Goal: Information Seeking & Learning: Learn about a topic

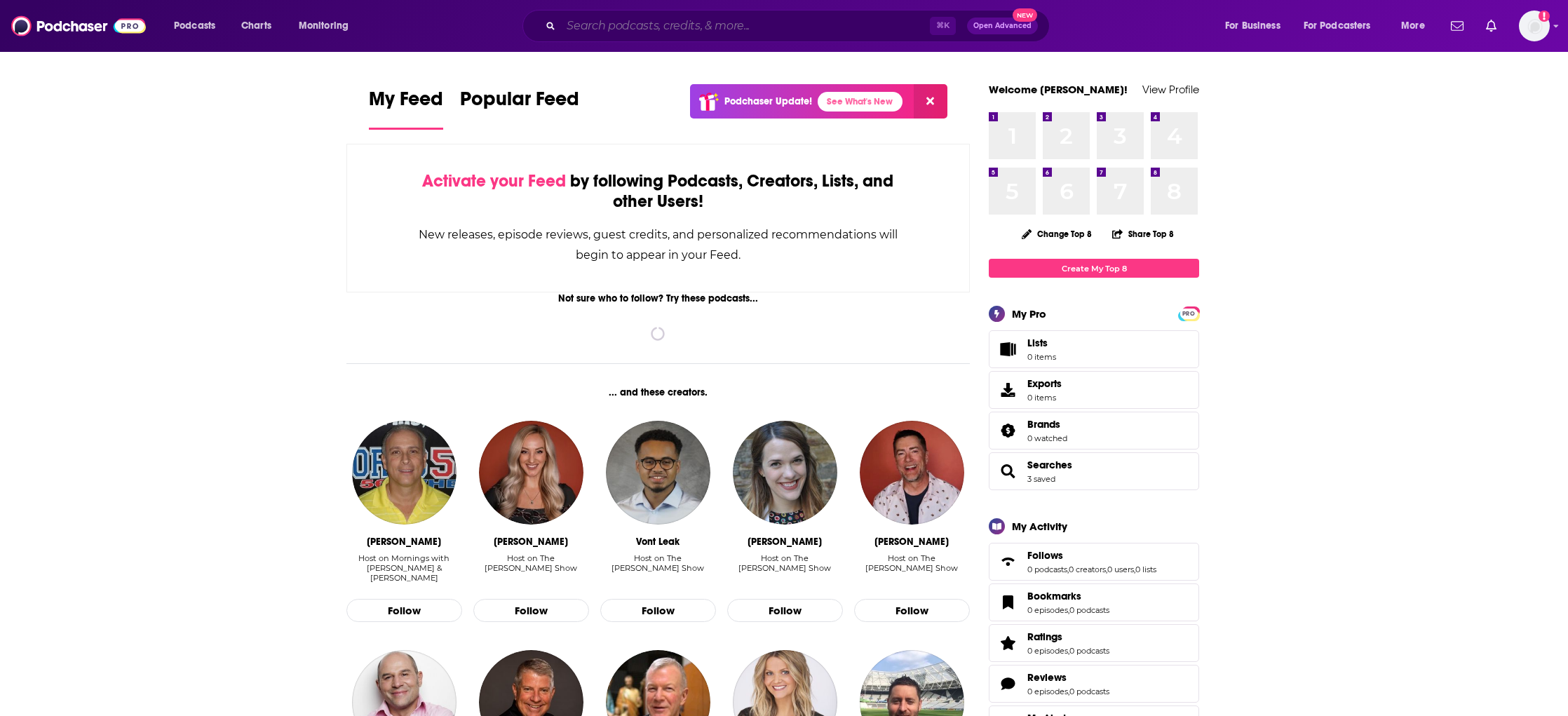
click at [789, 18] on input "Search podcasts, credits, & more..." at bounding box center [745, 26] width 369 height 22
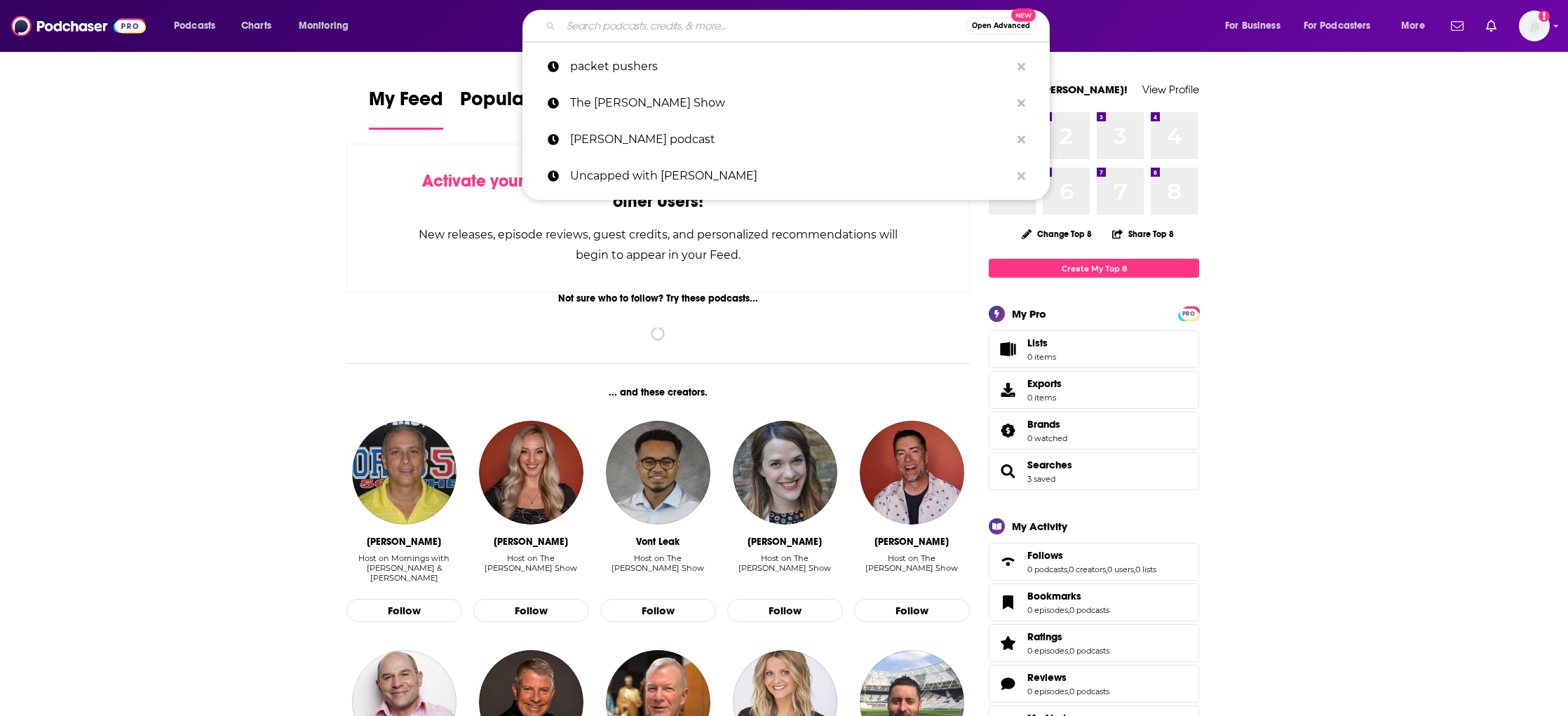
paste input "Host/writer/EP of "The RAV Beat" (digital shorts) with [PERSON_NAME] • Host/wri…"
type input "Host/writer/EP of "The RAV Beat" (digital shorts) with [PERSON_NAME] • Host/wri…"
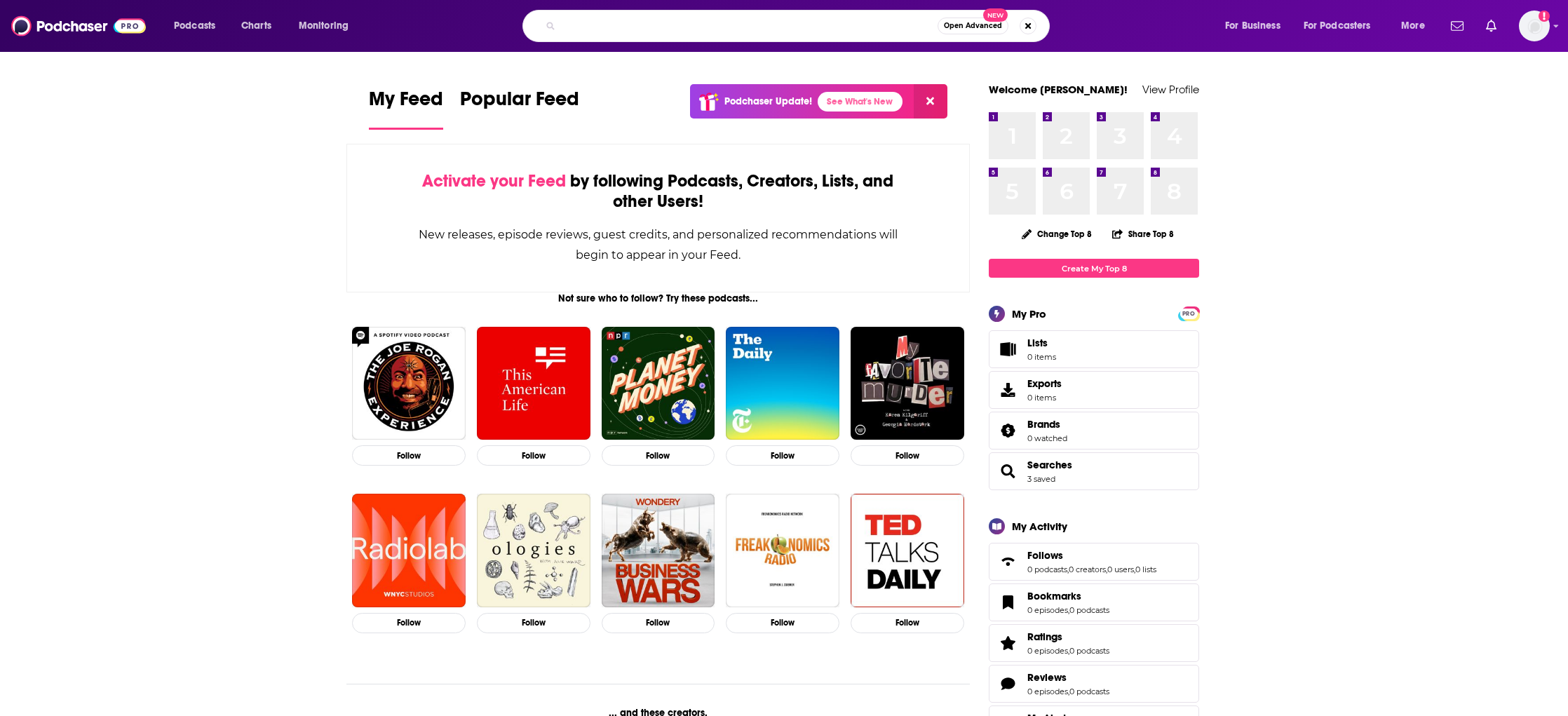
click at [789, 18] on input "Host/writer/EP of "The RAV Beat" (digital shorts) with [PERSON_NAME] • Host/wri…" at bounding box center [749, 26] width 377 height 22
type input "the beau show"
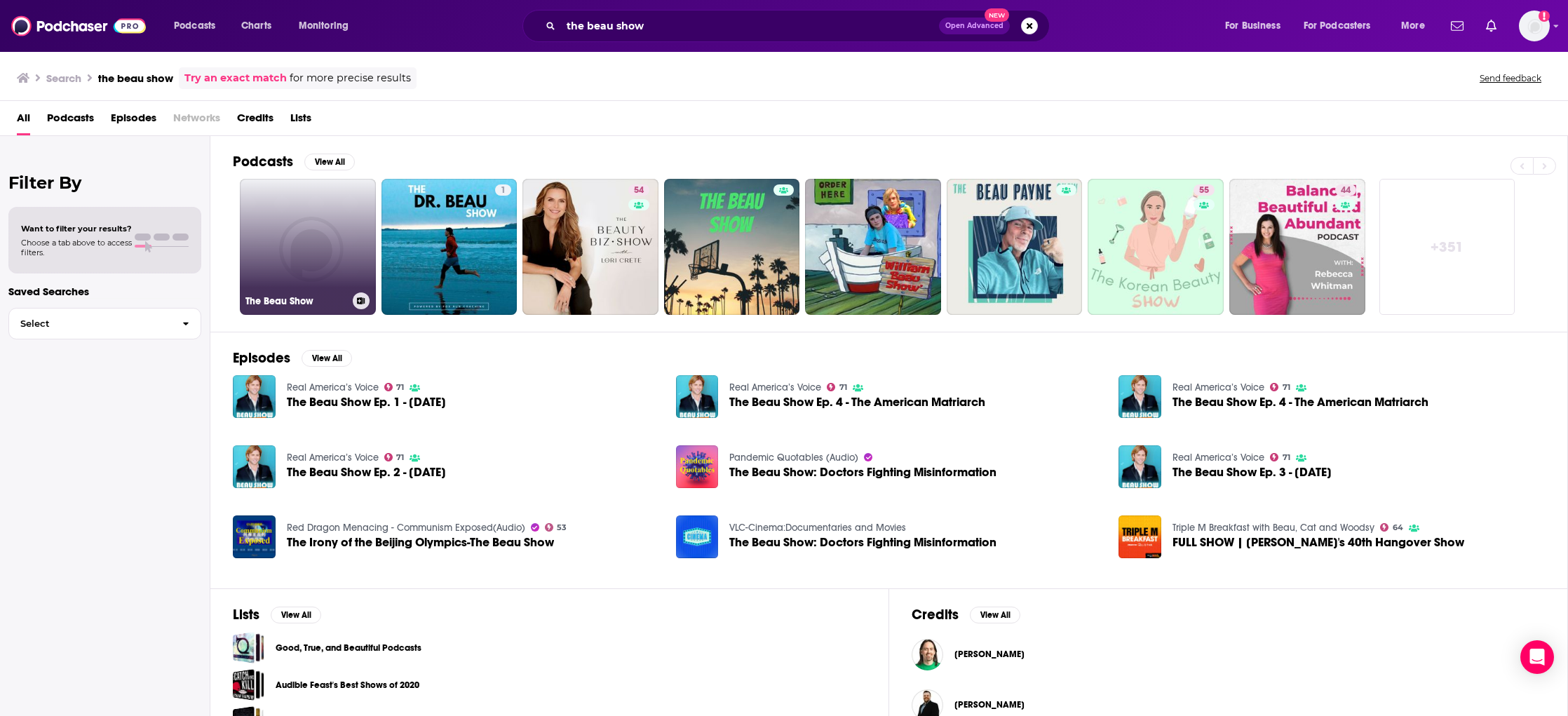
click at [308, 223] on link "The Beau Show" at bounding box center [309, 247] width 137 height 136
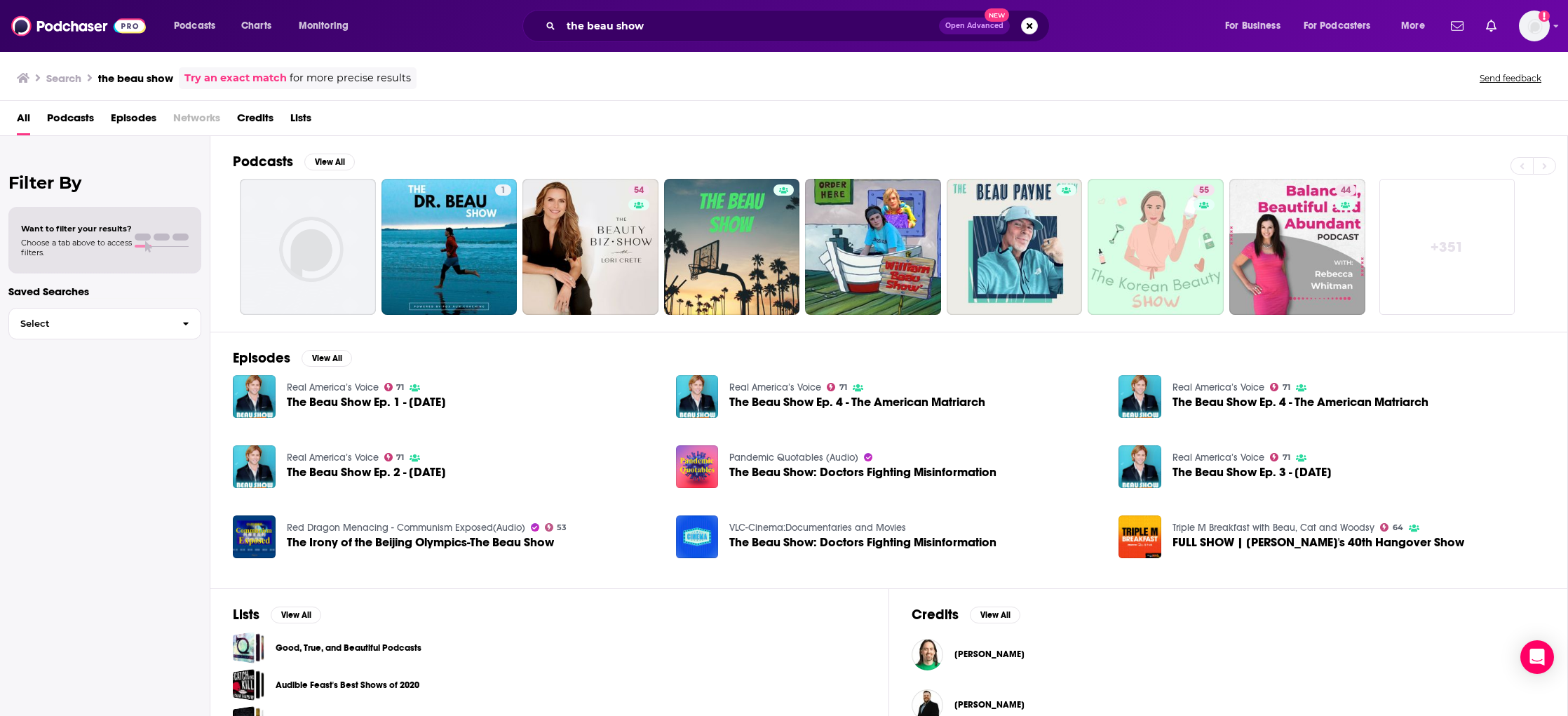
click at [333, 408] on div "The Beau Show Ep. 1 - [DATE]" at bounding box center [367, 404] width 159 height 16
click at [338, 402] on span "The Beau Show Ep. 1 - [DATE]" at bounding box center [367, 402] width 159 height 12
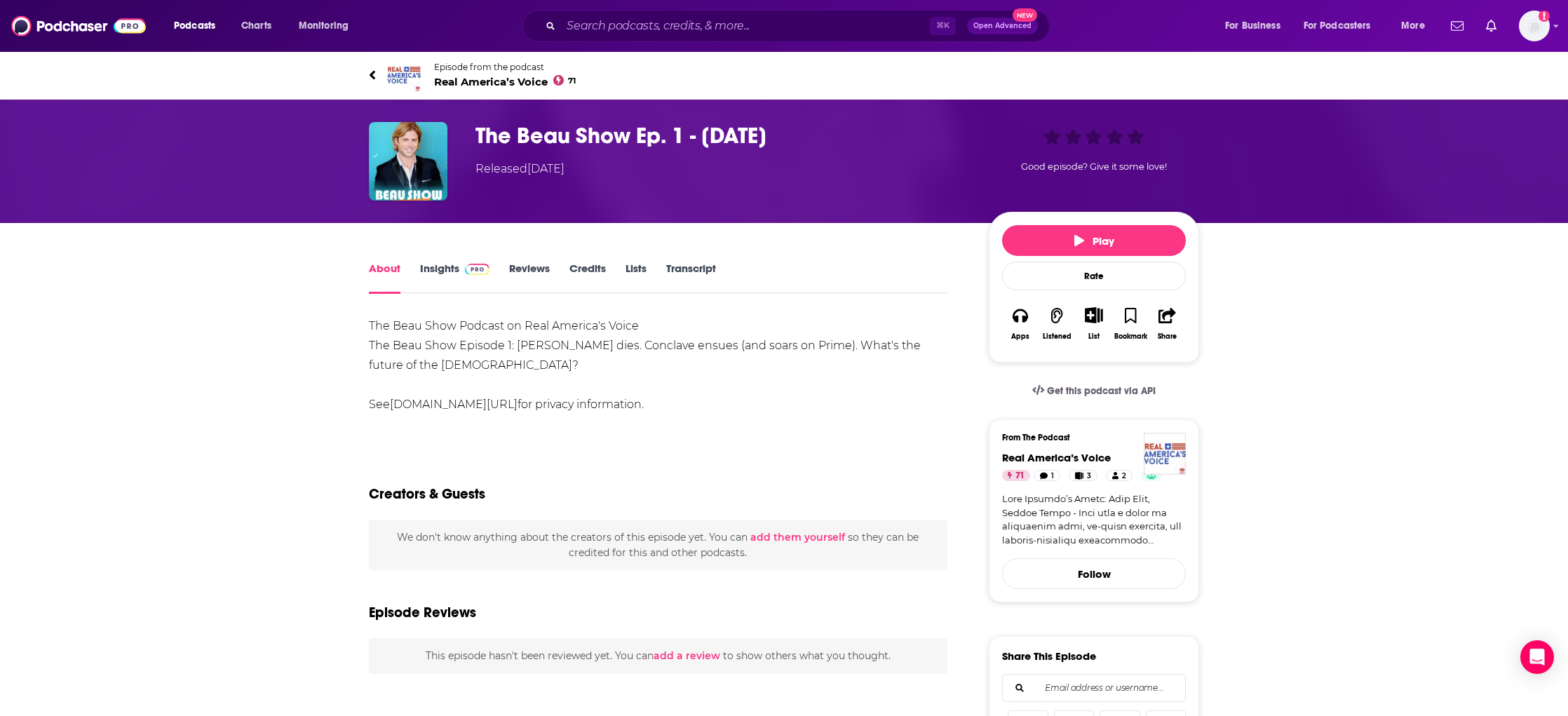
click at [496, 81] on span "Real America’s Voice 71" at bounding box center [505, 81] width 142 height 13
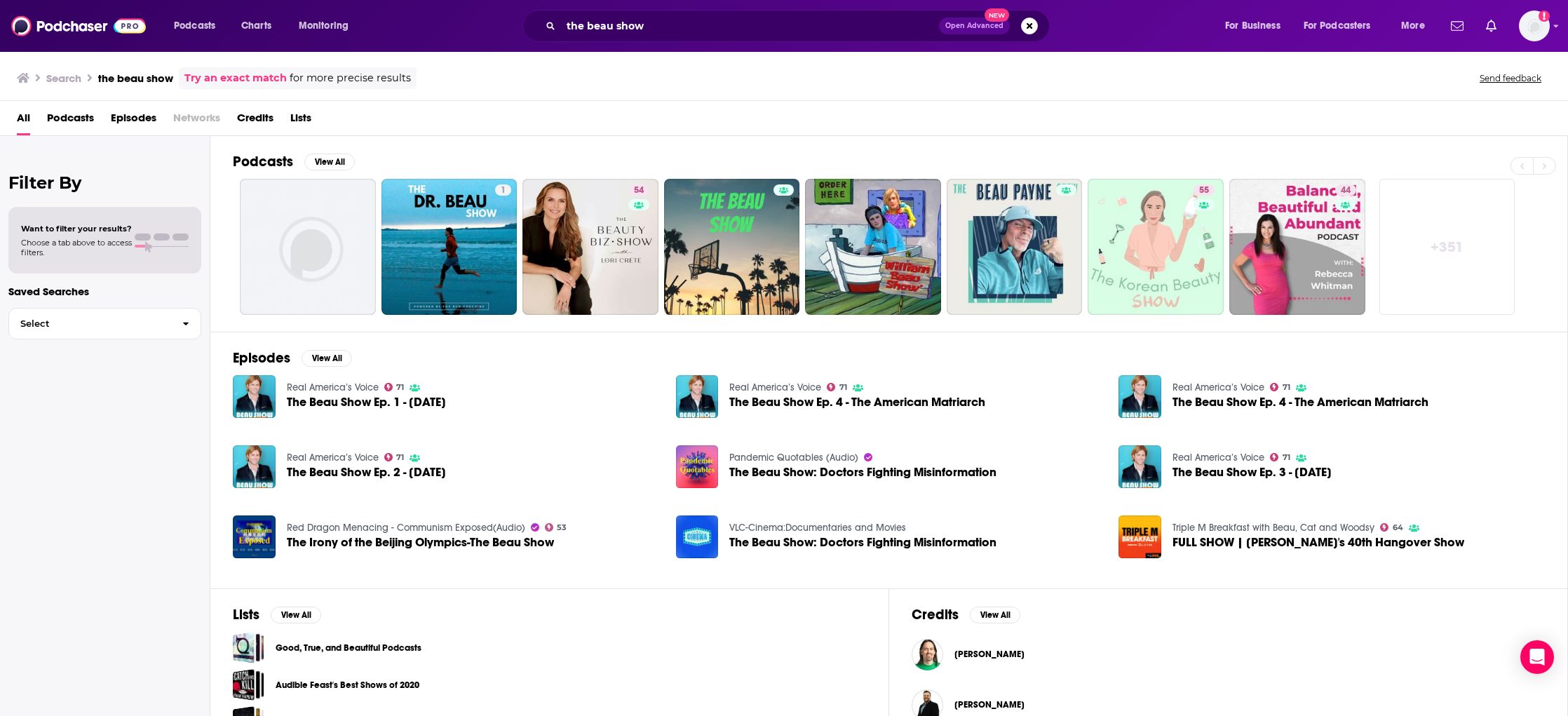
click at [793, 401] on span "The Beau Show Ep. 4 - The American Matriarch" at bounding box center [857, 402] width 256 height 12
click at [325, 356] on button "View All" at bounding box center [327, 358] width 50 height 17
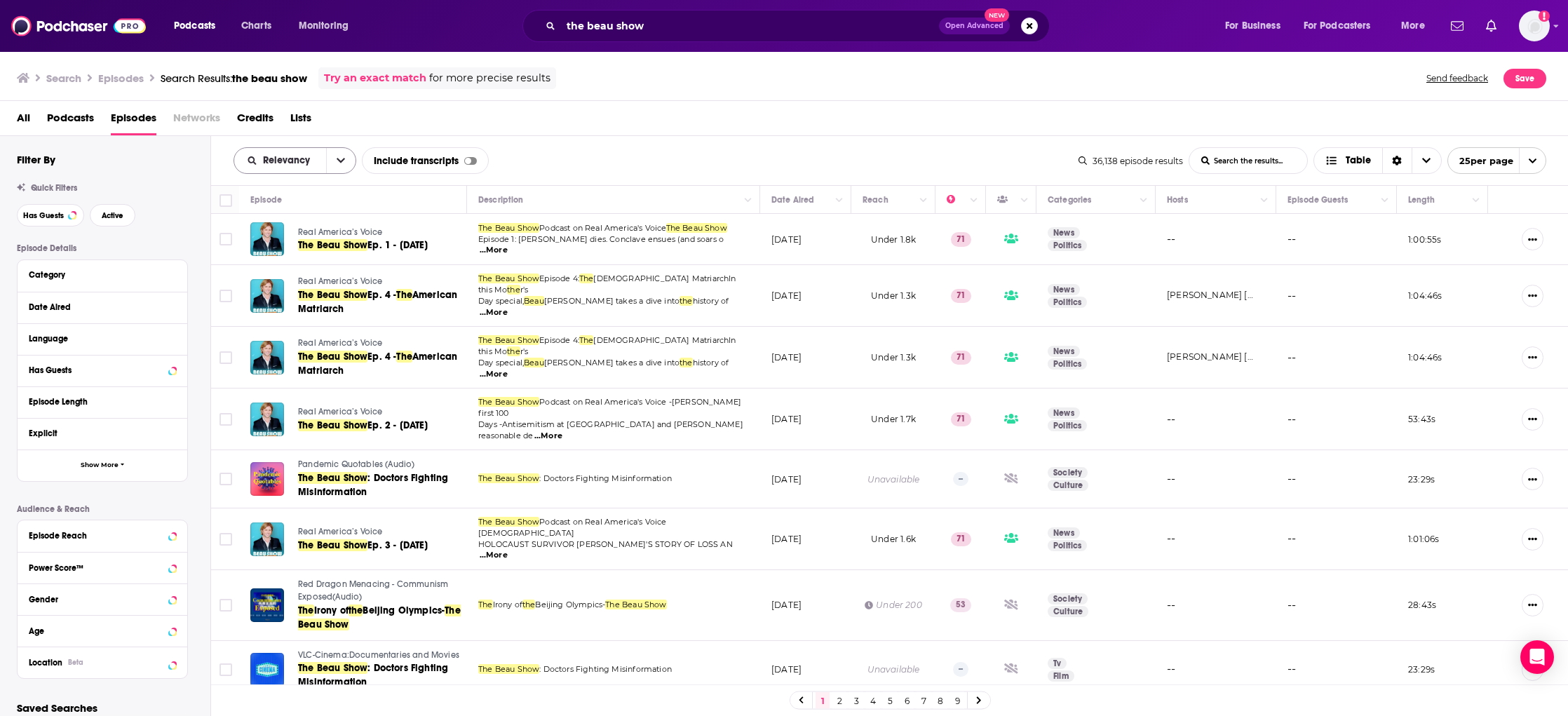
click at [338, 159] on icon "open menu" at bounding box center [340, 161] width 8 height 10
click at [292, 252] on span "New" at bounding box center [304, 256] width 83 height 7
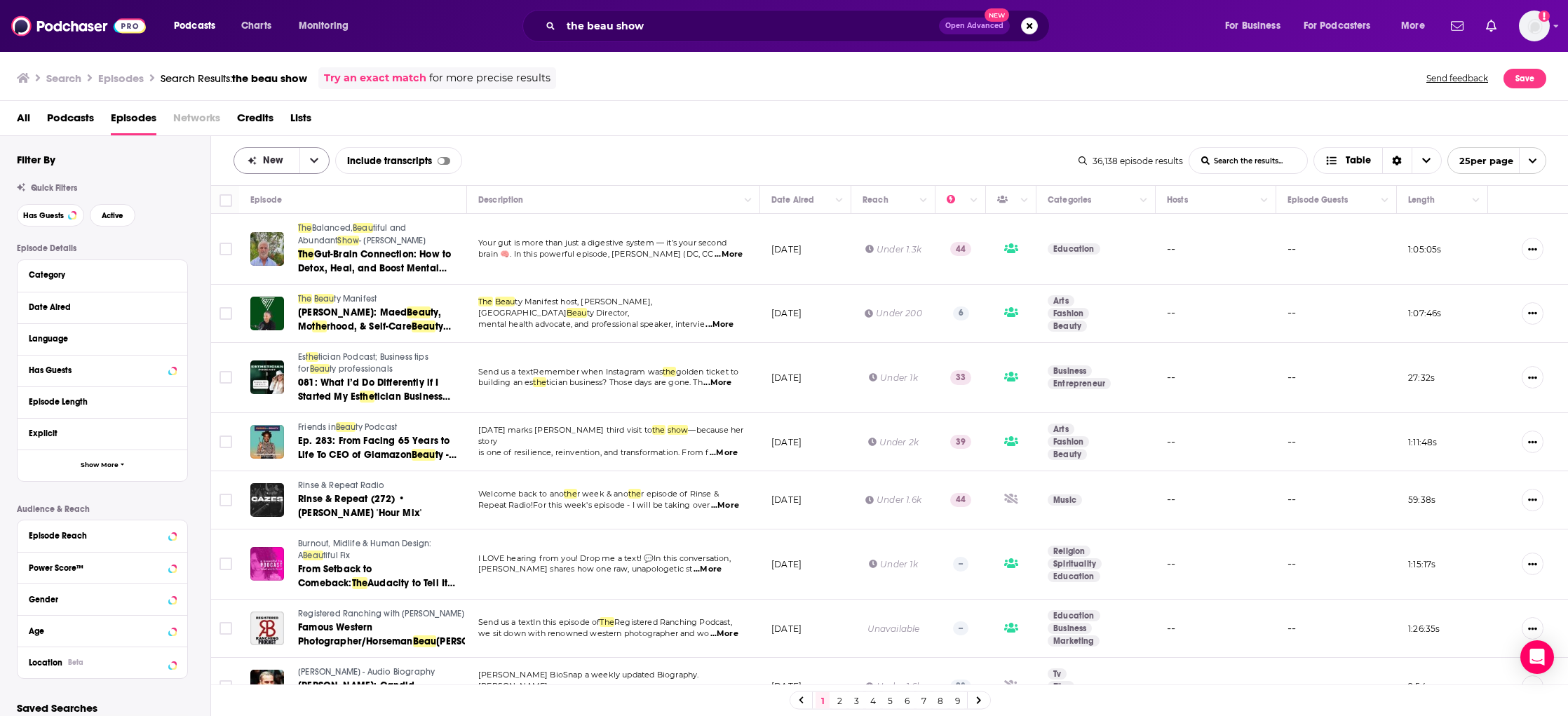
click at [316, 153] on button "open menu" at bounding box center [314, 160] width 30 height 25
click at [294, 182] on span "Relevancy" at bounding box center [291, 186] width 56 height 7
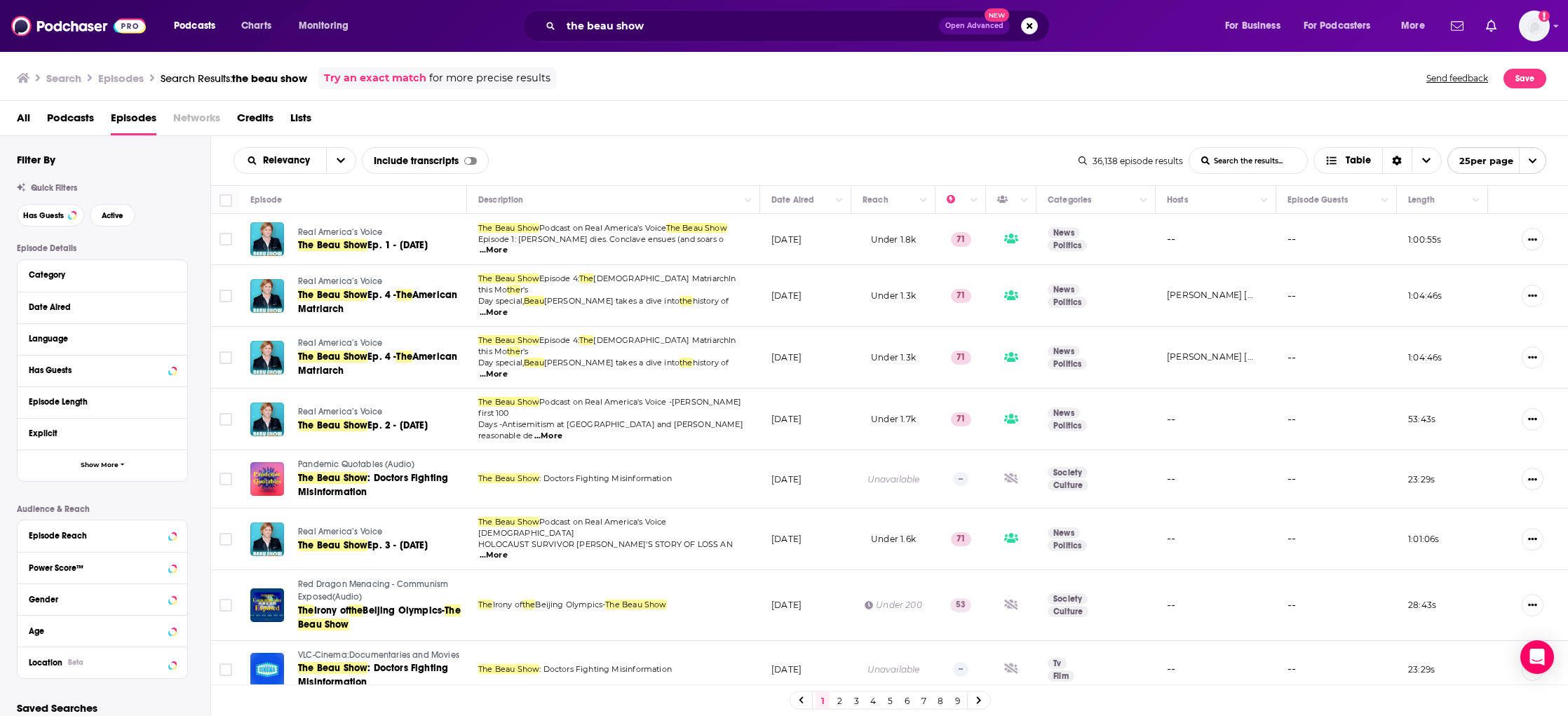
click at [508, 308] on span "...More" at bounding box center [494, 313] width 28 height 11
drag, startPoint x: 855, startPoint y: 282, endPoint x: 888, endPoint y: 286, distance: 33.2
click at [508, 308] on span "...More" at bounding box center [494, 313] width 28 height 11
click at [508, 369] on span "...More" at bounding box center [494, 375] width 28 height 11
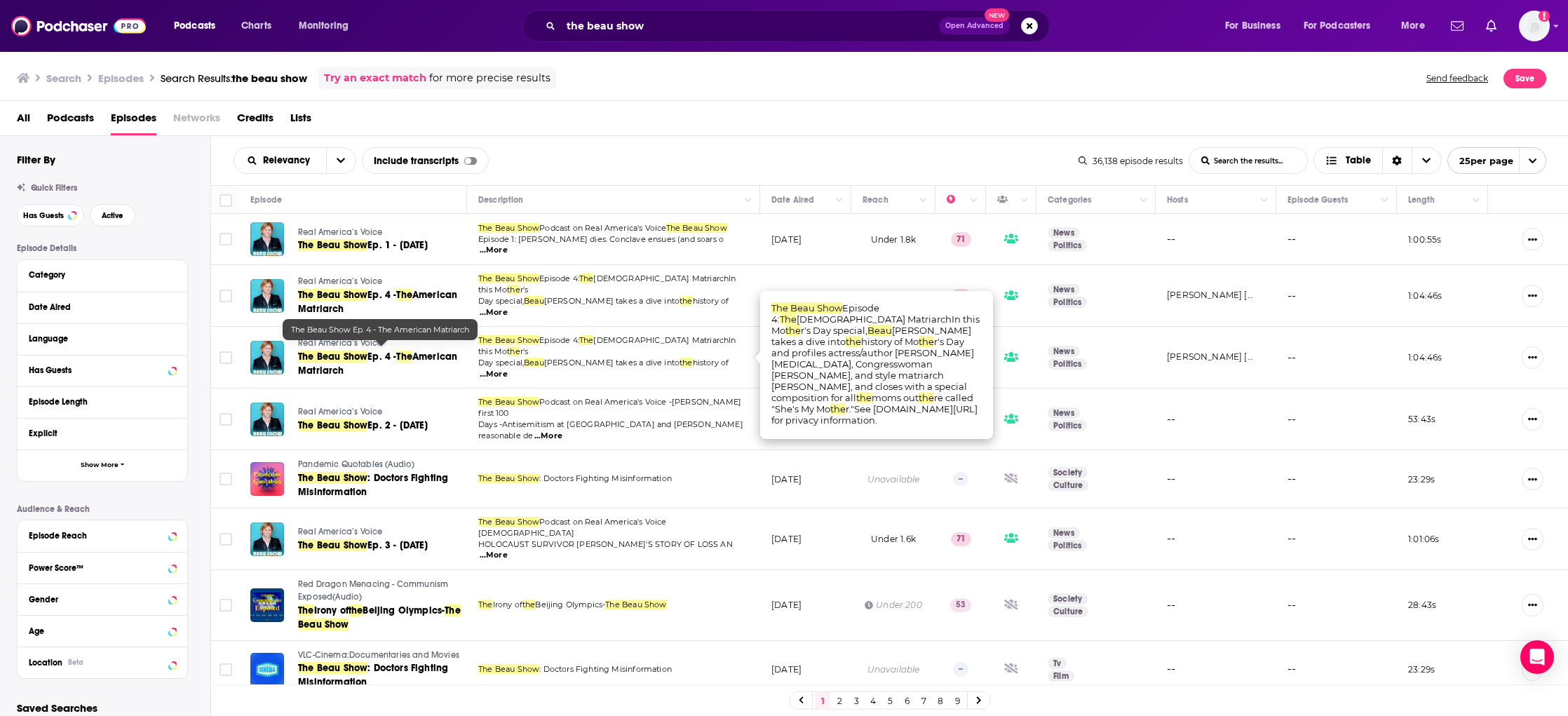
click at [448, 351] on span "American Matriarch" at bounding box center [378, 364] width 159 height 26
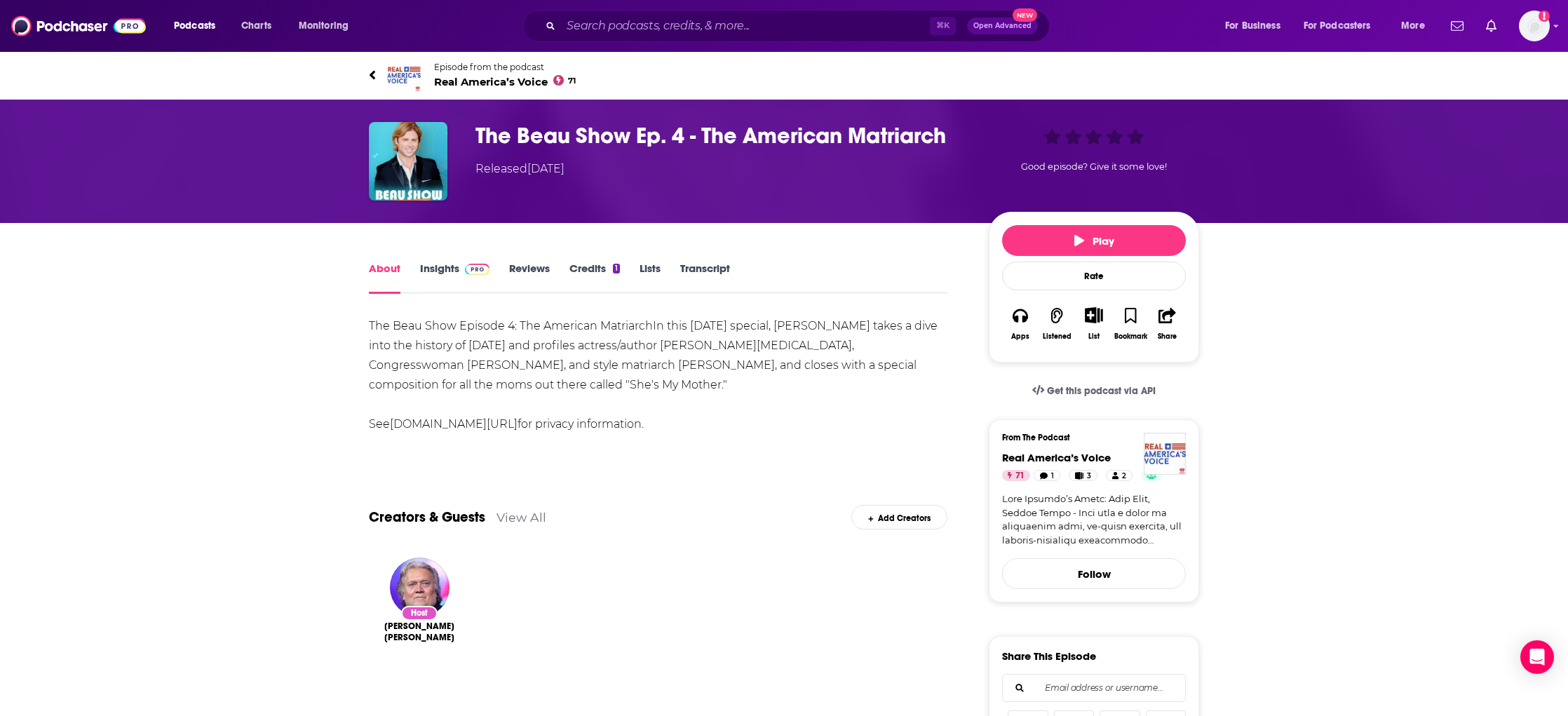
click at [723, 347] on div "The Beau Show Episode 4: The [DEMOGRAPHIC_DATA] MatriarchIn this [DATE] special…" at bounding box center [658, 375] width 579 height 118
drag, startPoint x: 641, startPoint y: 347, endPoint x: 441, endPoint y: 372, distance: 201.6
click at [441, 372] on div "The Beau Show Episode 4: The [DEMOGRAPHIC_DATA] MatriarchIn this [DATE] special…" at bounding box center [658, 375] width 579 height 118
copy div "actress/author [PERSON_NAME][MEDICAL_DATA], Congresswoman [PERSON_NAME]"
click at [375, 75] on icon at bounding box center [373, 75] width 7 height 14
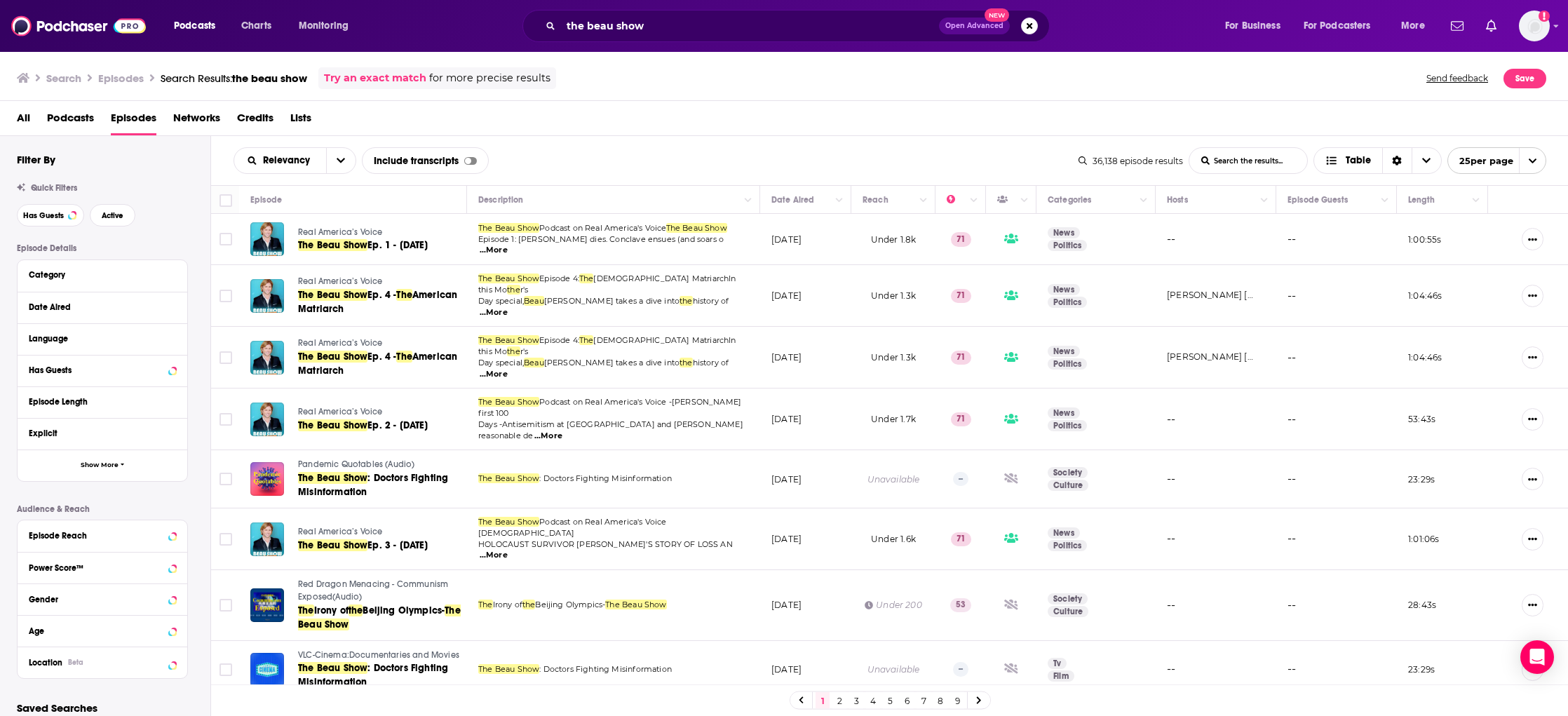
click at [563, 431] on span "...More" at bounding box center [549, 437] width 28 height 11
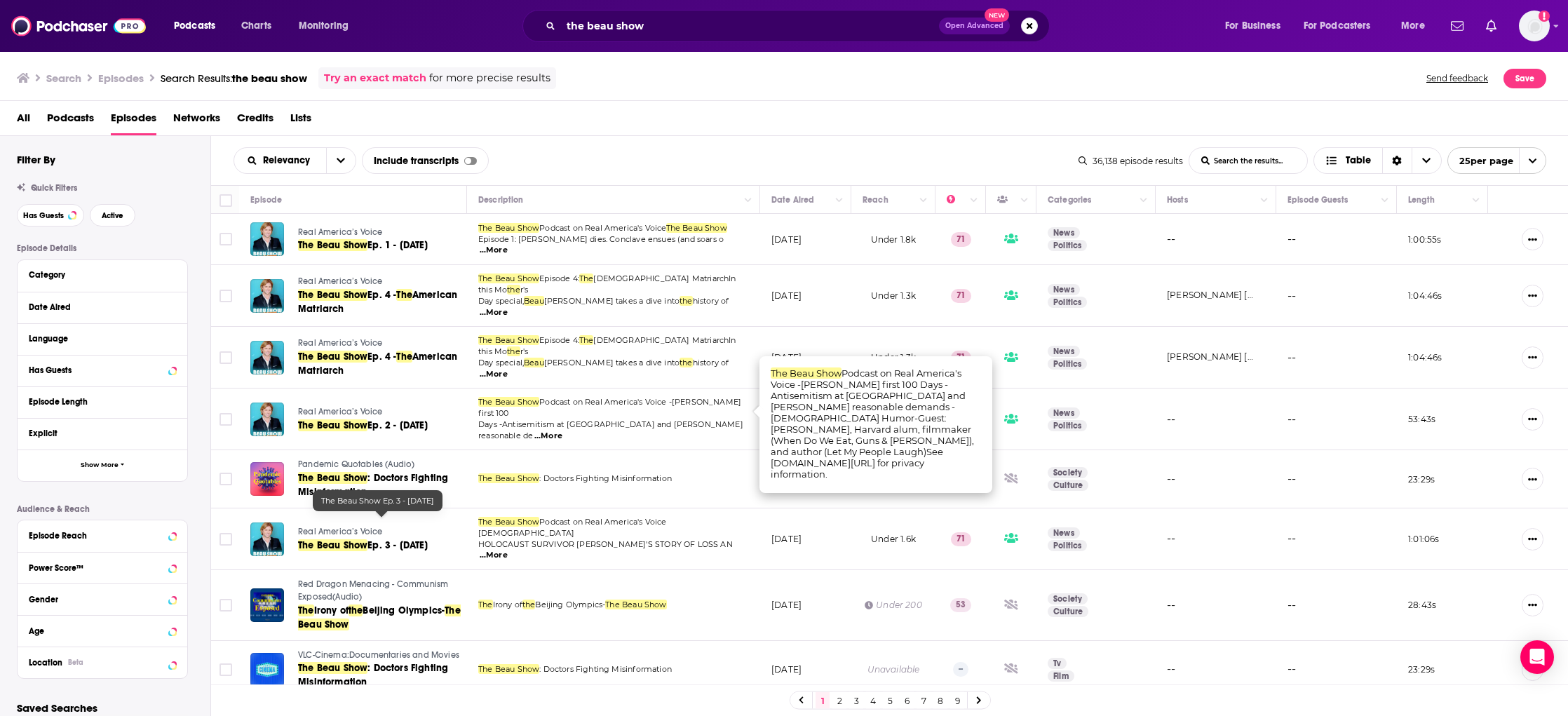
click at [385, 539] on span "Ep. 3 - [DATE]" at bounding box center [397, 545] width 61 height 12
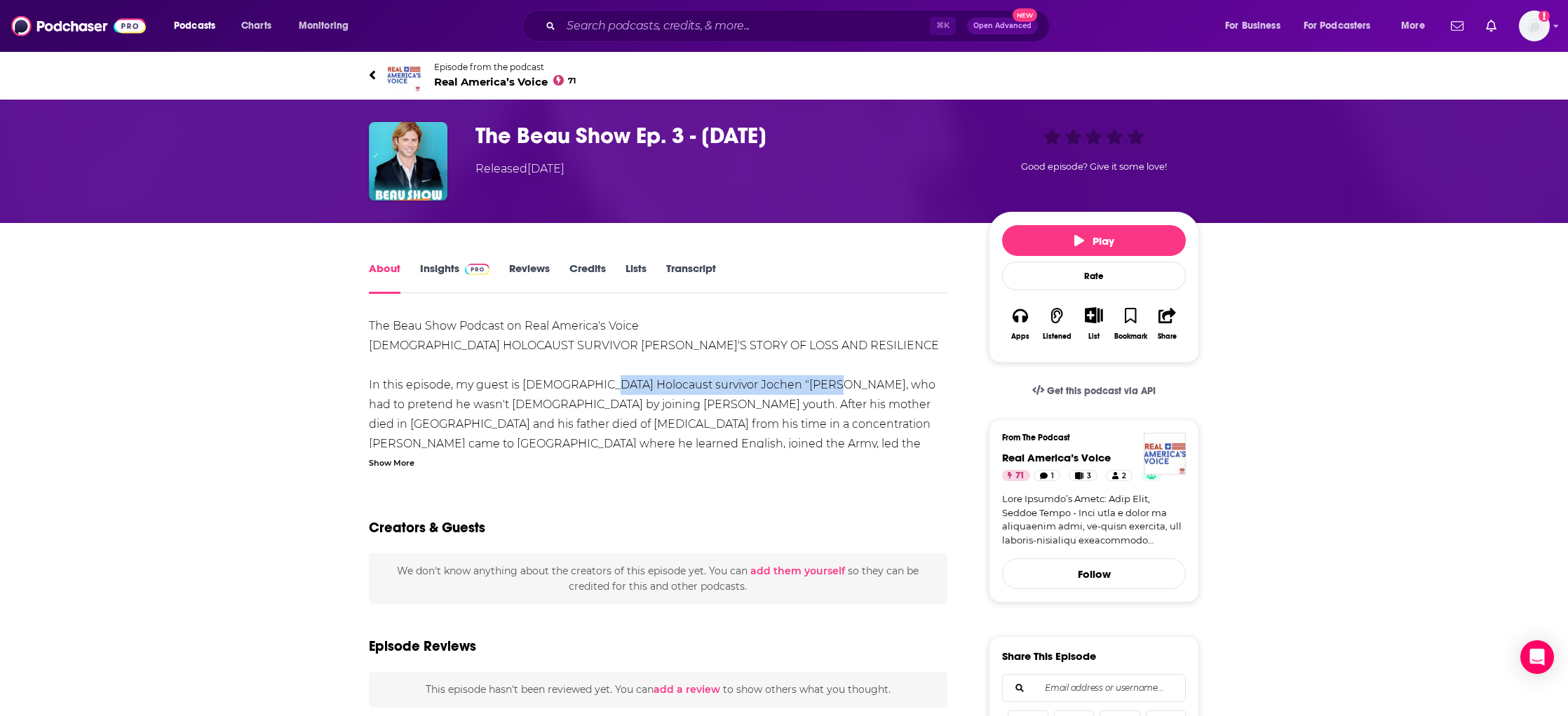
drag, startPoint x: 585, startPoint y: 384, endPoint x: 793, endPoint y: 388, distance: 208.0
click at [794, 388] on div "The Beau Show Podcast on Real America's Voice [DEMOGRAPHIC_DATA] HOLOCAUST SURV…" at bounding box center [658, 423] width 579 height 216
copy div "Holocaust survivor Jochen "[PERSON_NAME]" Wirfl"
click at [378, 76] on link "Episode from the podcast Real America’s Voice 71" at bounding box center [784, 75] width 830 height 34
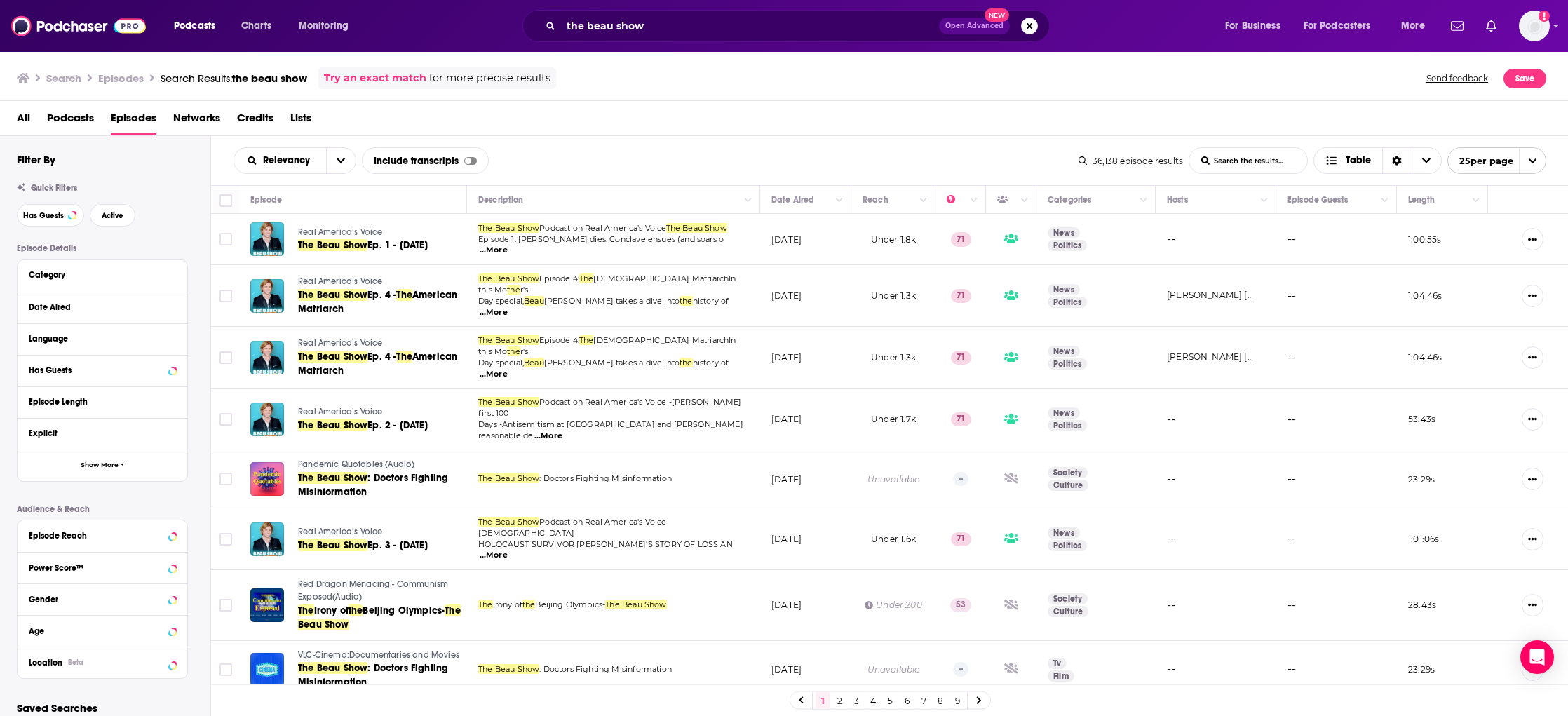
click at [563, 431] on span "...More" at bounding box center [549, 437] width 28 height 11
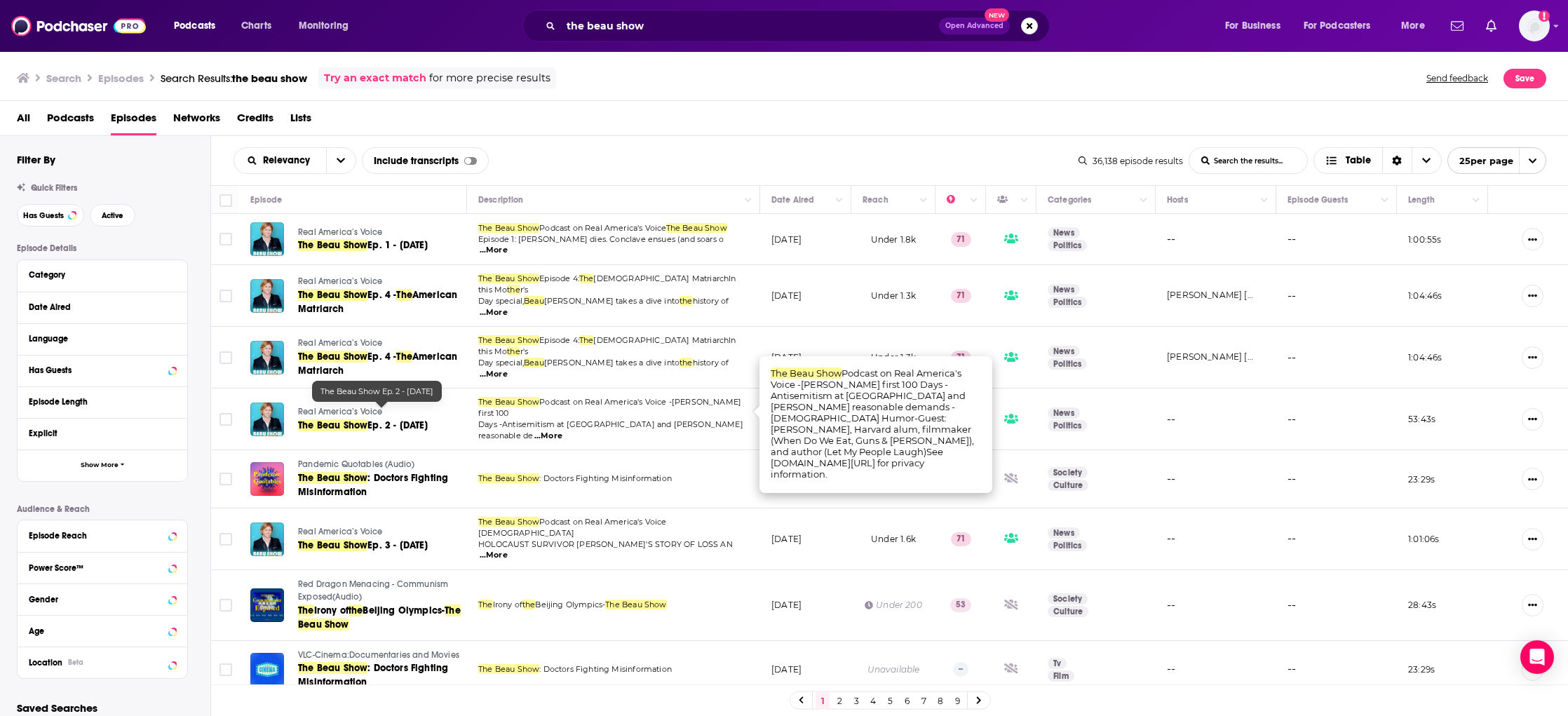
click at [375, 420] on span "Ep. 2 - [DATE]" at bounding box center [397, 425] width 61 height 12
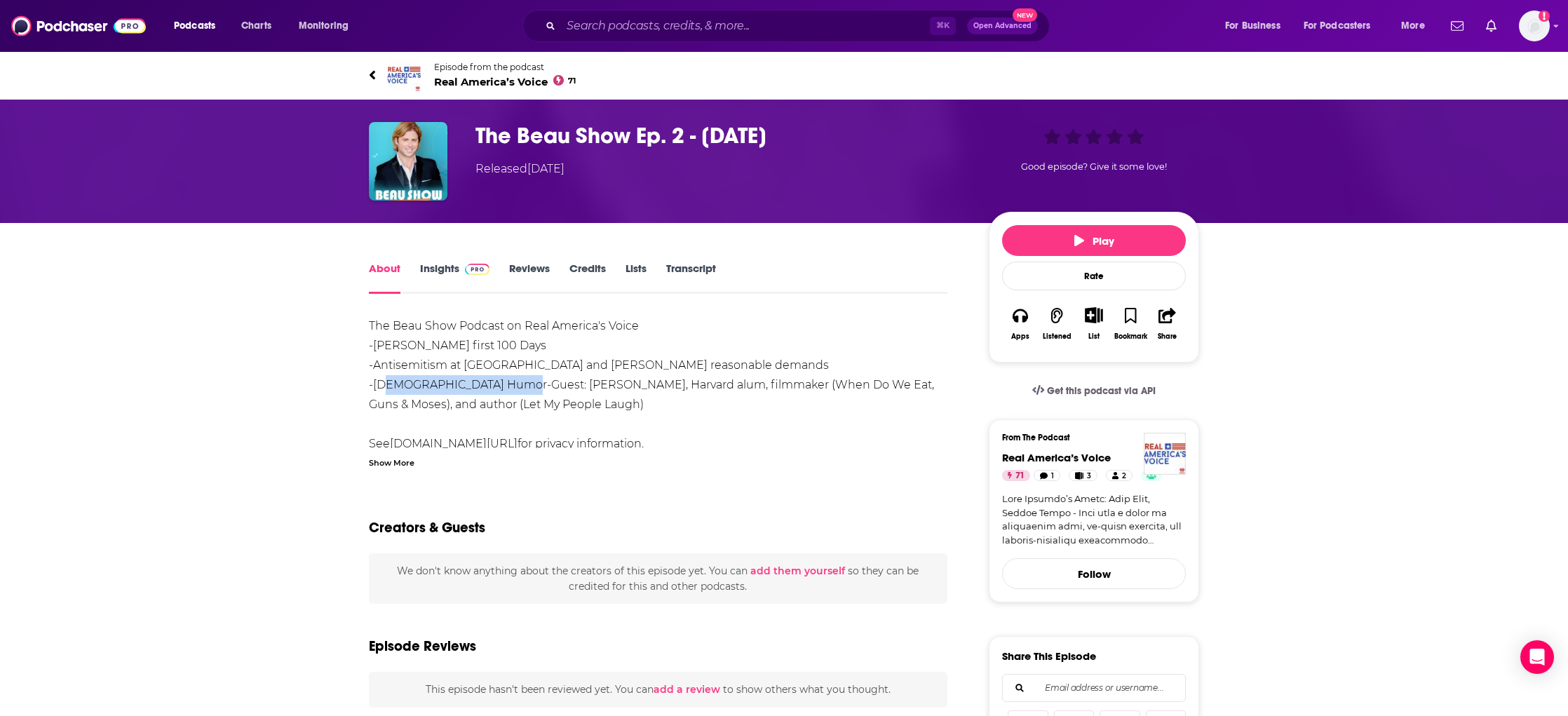
drag, startPoint x: 377, startPoint y: 385, endPoint x: 506, endPoint y: 386, distance: 129.0
click at [506, 386] on div "The Beau Show Podcast on Real America's Voice -[PERSON_NAME] first 100 Days -An…" at bounding box center [658, 384] width 579 height 137
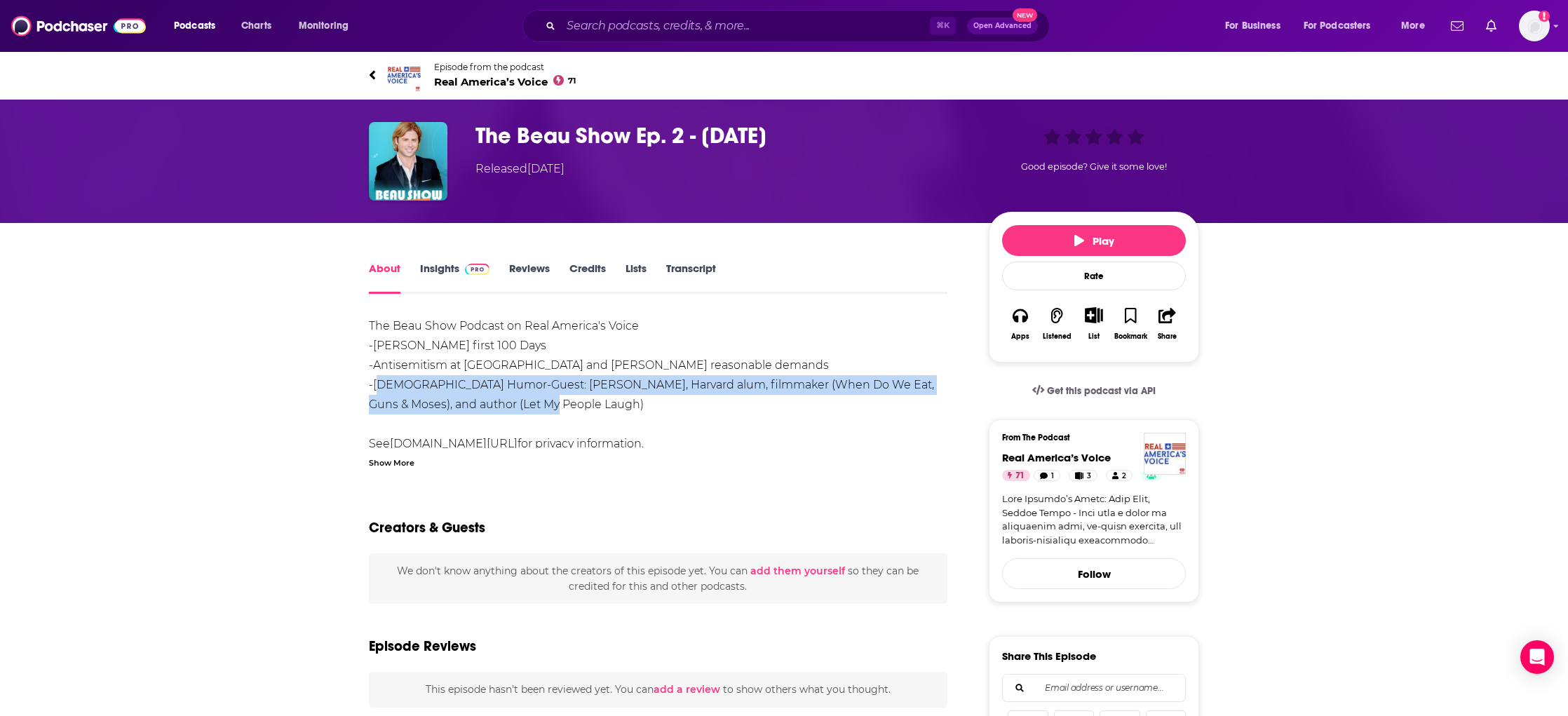
drag, startPoint x: 375, startPoint y: 384, endPoint x: 542, endPoint y: 401, distance: 167.9
click at [542, 401] on div "The Beau Show Podcast on Real America's Voice -[PERSON_NAME] first 100 Days -An…" at bounding box center [658, 384] width 579 height 137
copy div "[DEMOGRAPHIC_DATA] Humor-Guest: [PERSON_NAME], Harvard alum, filmmaker (When Do…"
click at [504, 81] on span "Real America’s Voice 71" at bounding box center [505, 81] width 142 height 13
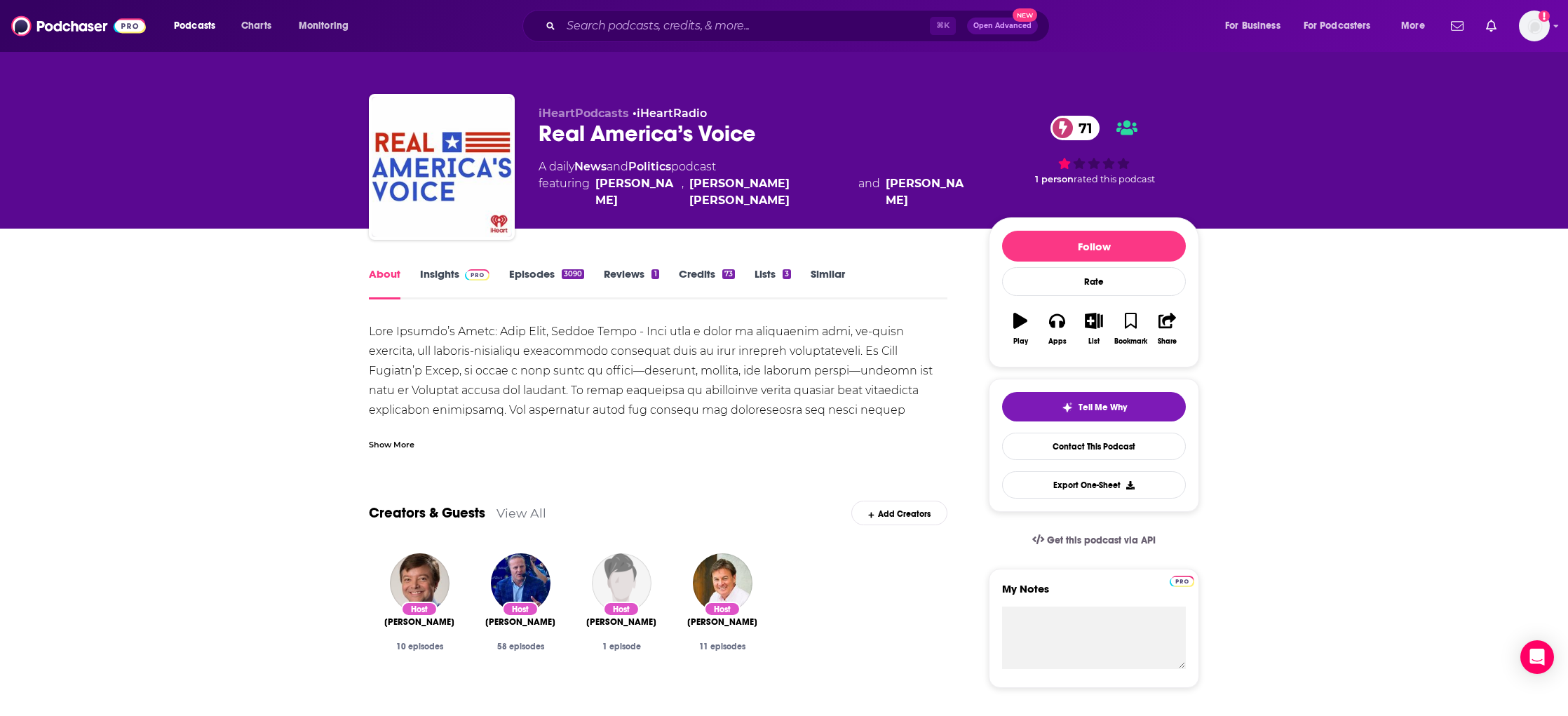
click at [400, 443] on div "Show More" at bounding box center [392, 443] width 46 height 13
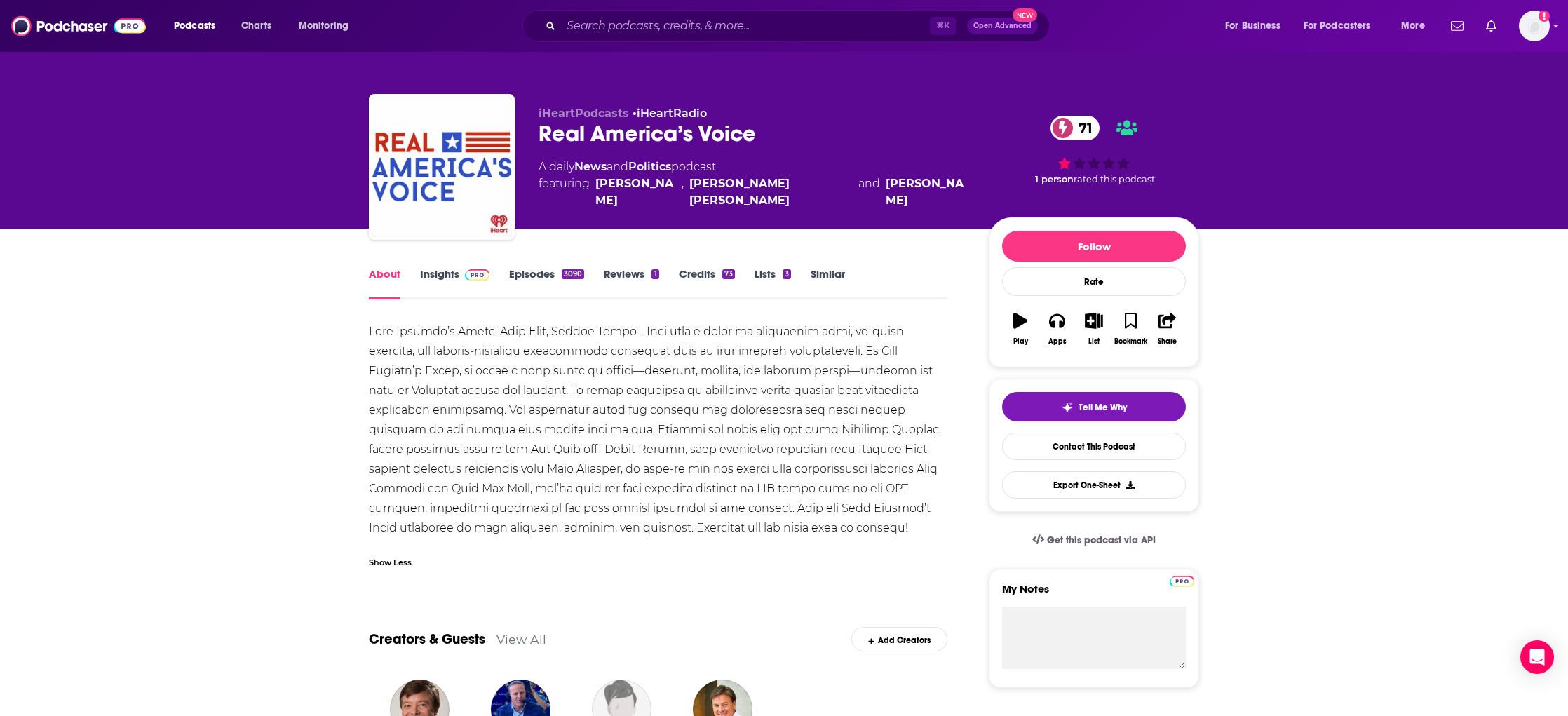
click at [562, 371] on div at bounding box center [658, 429] width 579 height 216
drag, startPoint x: 585, startPoint y: 370, endPoint x: 542, endPoint y: 389, distance: 47.0
click at [540, 389] on div at bounding box center [658, 429] width 579 height 216
copy div "politics, culture, and current events—through the lens of American values and f…"
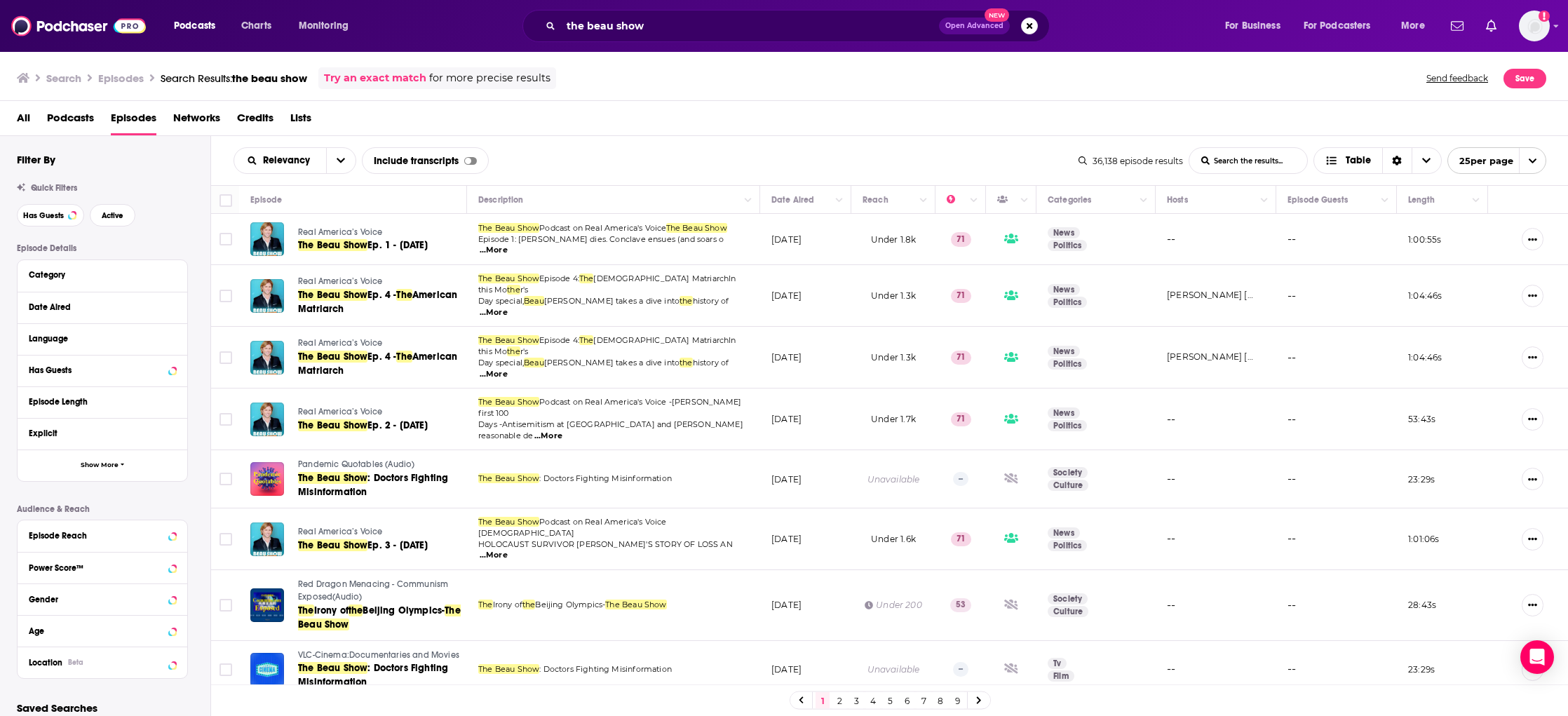
click at [508, 308] on span "...More" at bounding box center [494, 313] width 28 height 11
click at [680, 300] on span "the" at bounding box center [686, 301] width 13 height 10
click at [361, 294] on span "The Beau Show" at bounding box center [333, 294] width 69 height 12
click at [383, 246] on span "Ep. 1 - [DATE]" at bounding box center [397, 245] width 61 height 12
click at [404, 420] on span "Ep. 2 - [DATE]" at bounding box center [397, 425] width 61 height 12
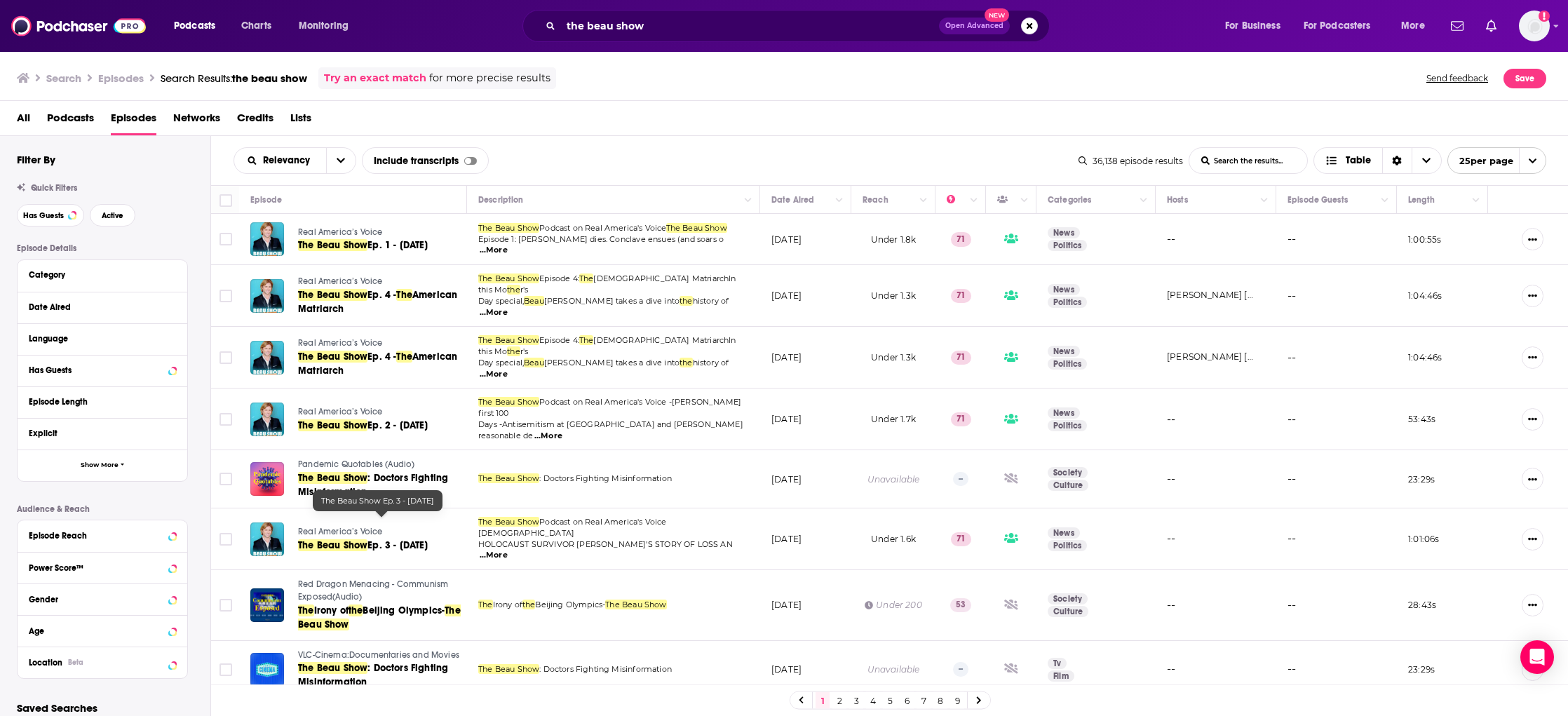
click at [389, 539] on span "Ep. 3 - [DATE]" at bounding box center [397, 545] width 61 height 12
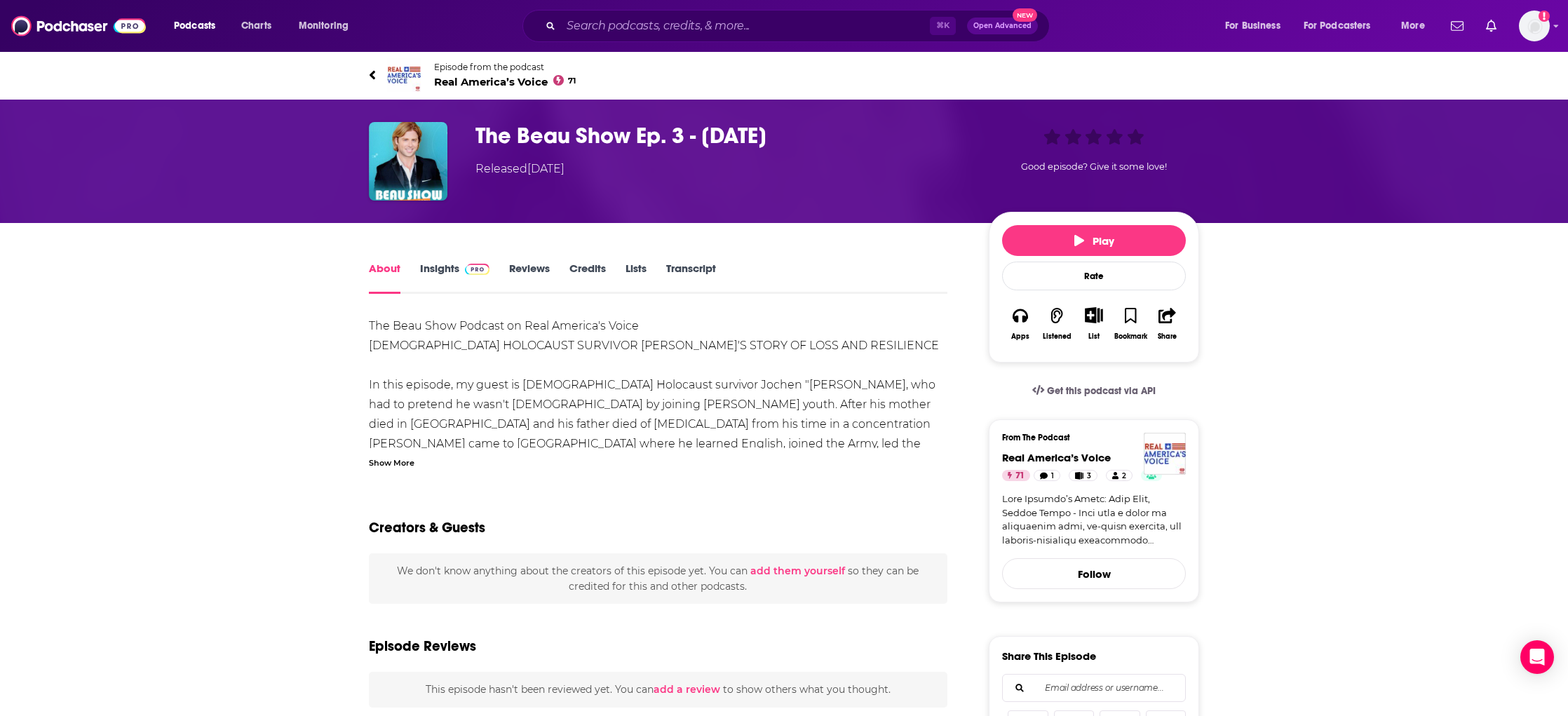
click at [395, 465] on div "Show More" at bounding box center [392, 462] width 46 height 13
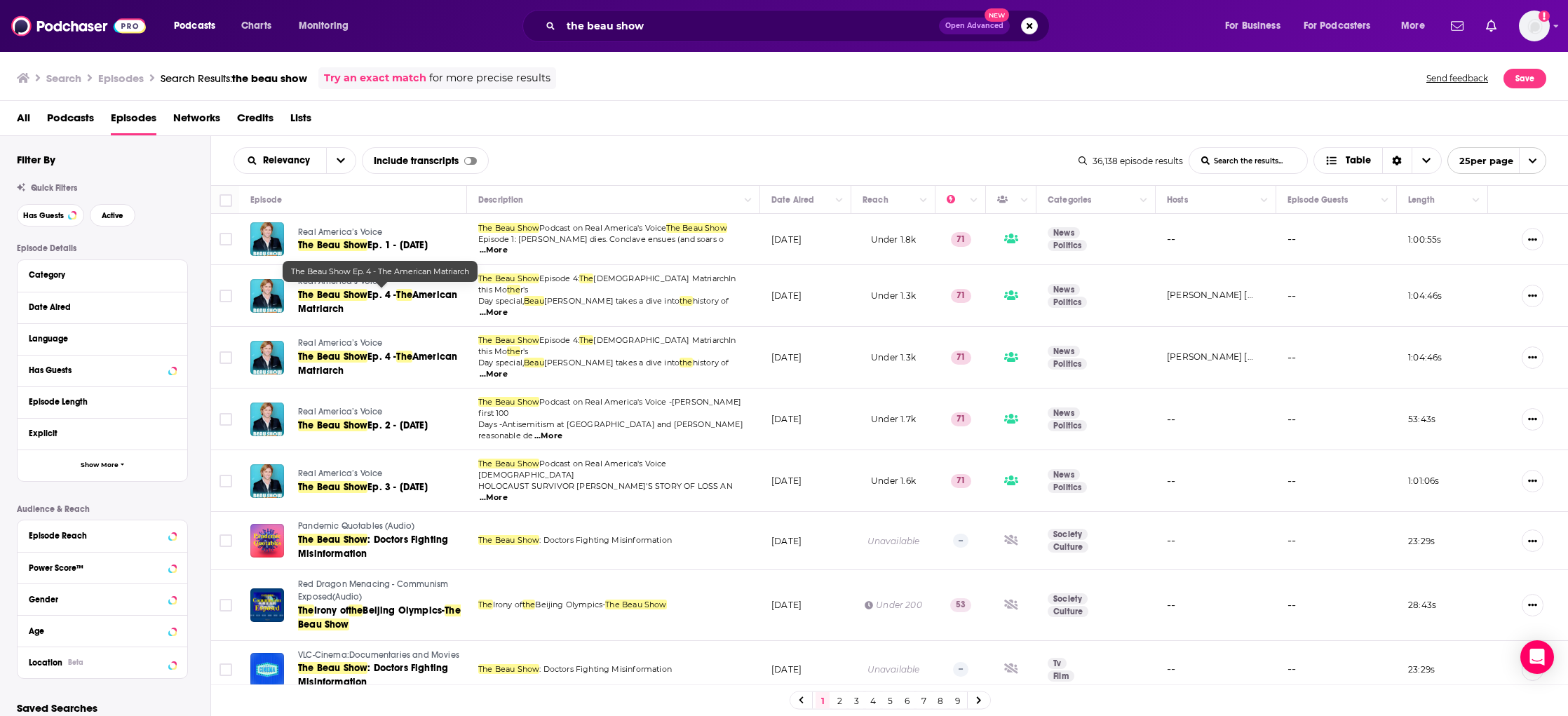
click at [420, 291] on span "American Matriarch" at bounding box center [378, 302] width 159 height 26
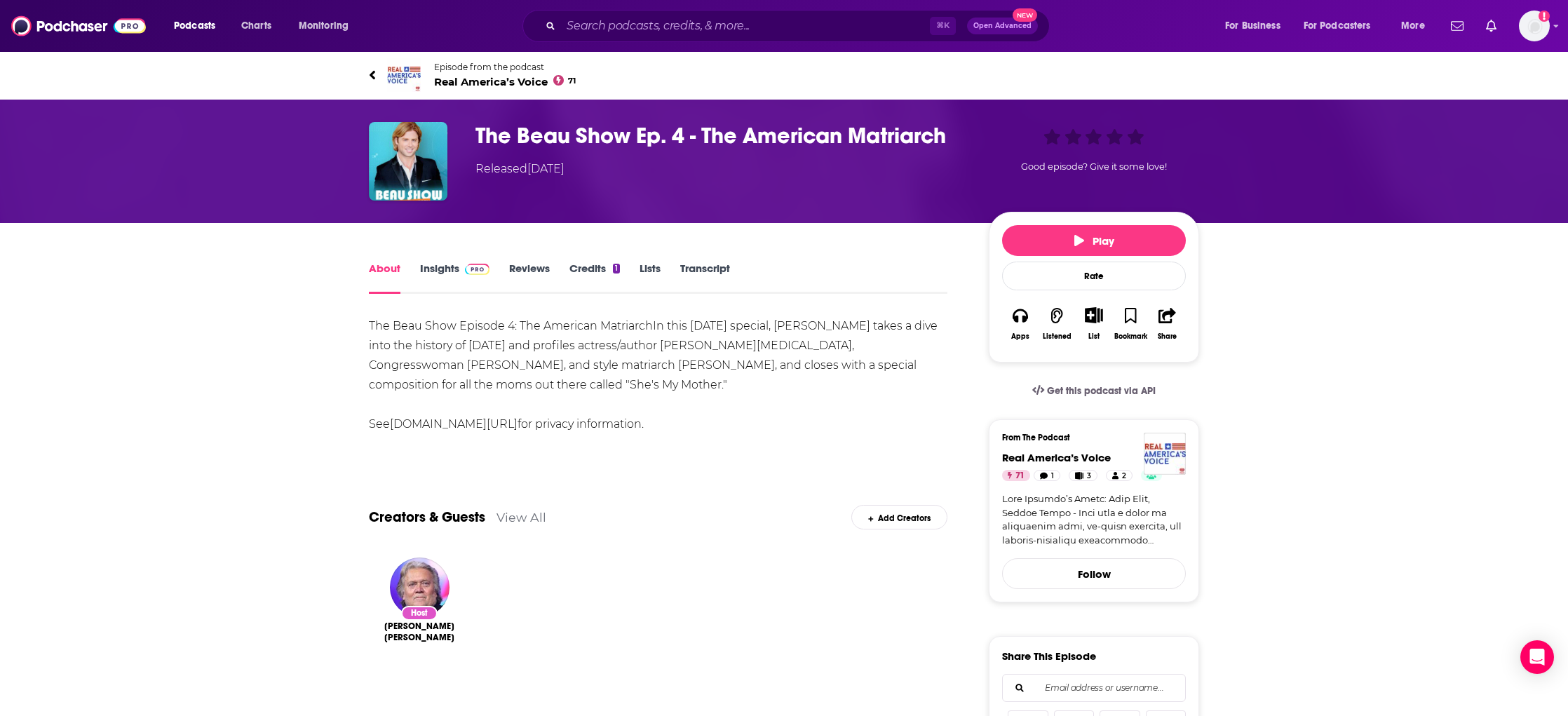
click at [714, 375] on div "The Beau Show Episode 4: The [DEMOGRAPHIC_DATA] MatriarchIn this [DATE] special…" at bounding box center [658, 375] width 579 height 118
click at [692, 362] on div "The Beau Show Episode 4: The [DEMOGRAPHIC_DATA] MatriarchIn this [DATE] special…" at bounding box center [658, 375] width 579 height 118
drag, startPoint x: 685, startPoint y: 365, endPoint x: 599, endPoint y: 384, distance: 88.1
click at [599, 384] on div "The Beau Show Episode 4: The [DEMOGRAPHIC_DATA] MatriarchIn this [DATE] special…" at bounding box center [658, 375] width 579 height 118
copy div "closes with a special composition for all the moms out there called "She's My M…"
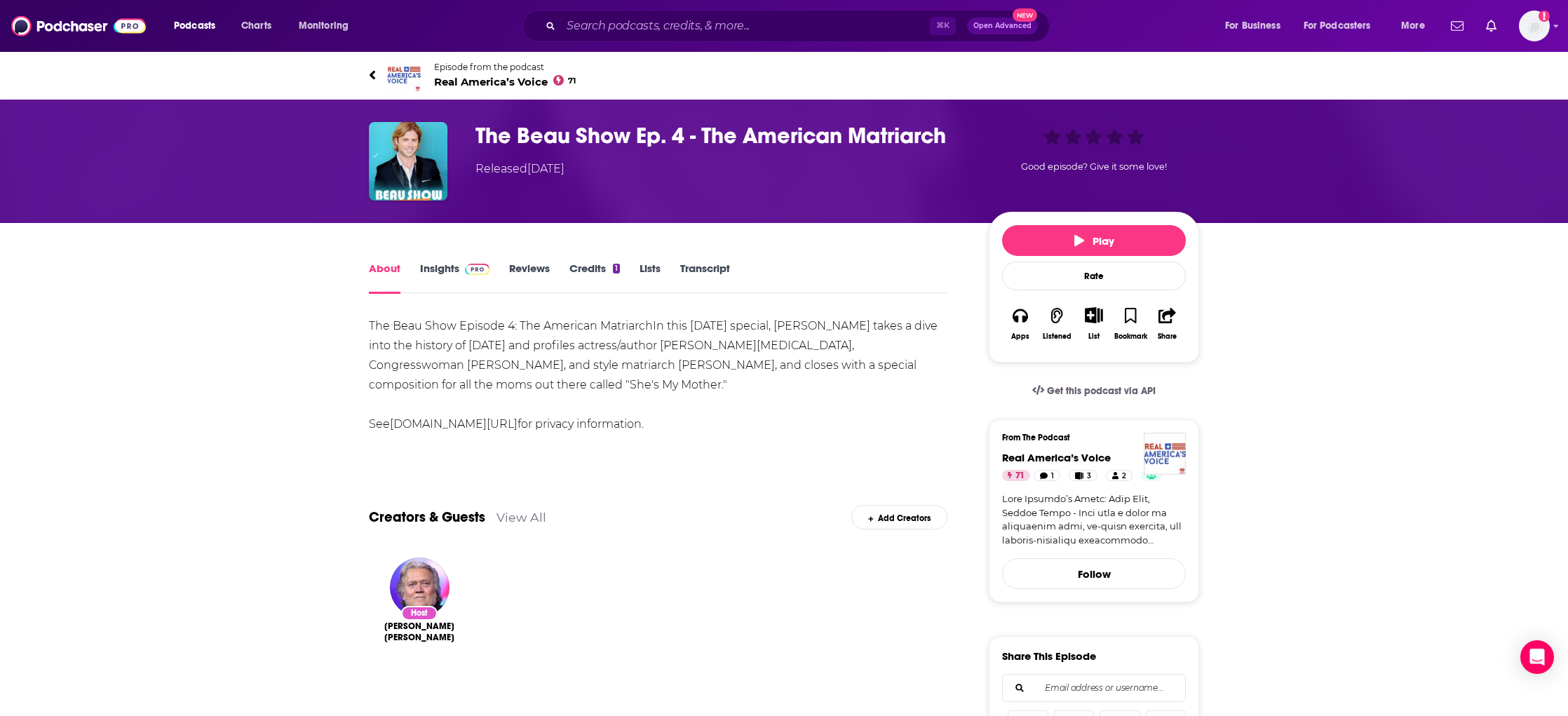
click at [459, 270] on span at bounding box center [474, 268] width 30 height 13
